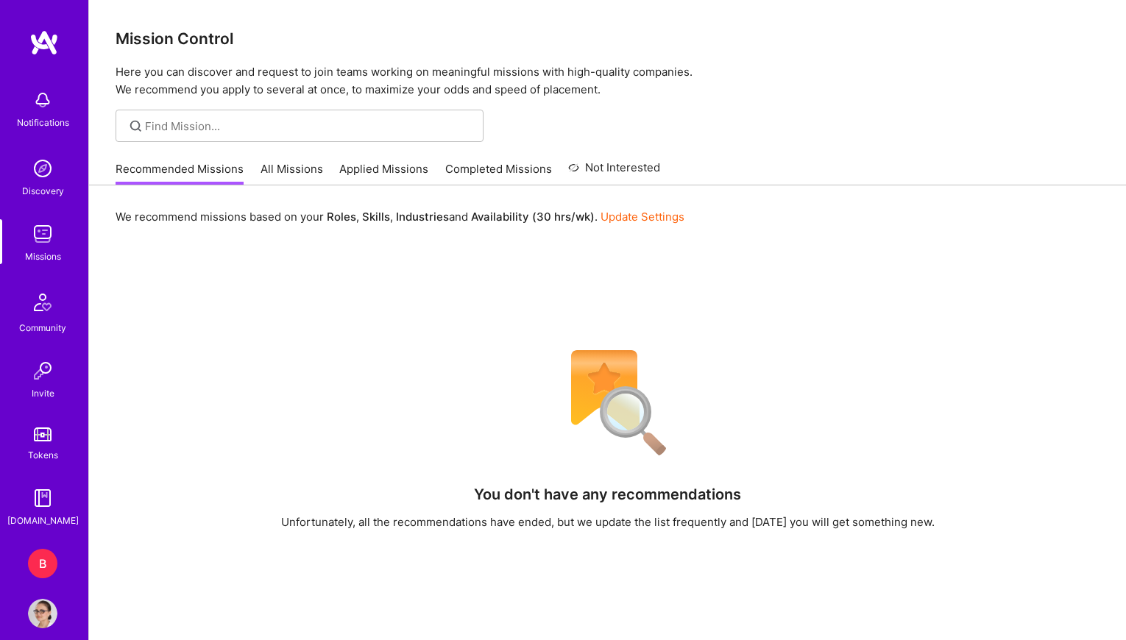
click at [49, 569] on div "B" at bounding box center [42, 563] width 29 height 29
